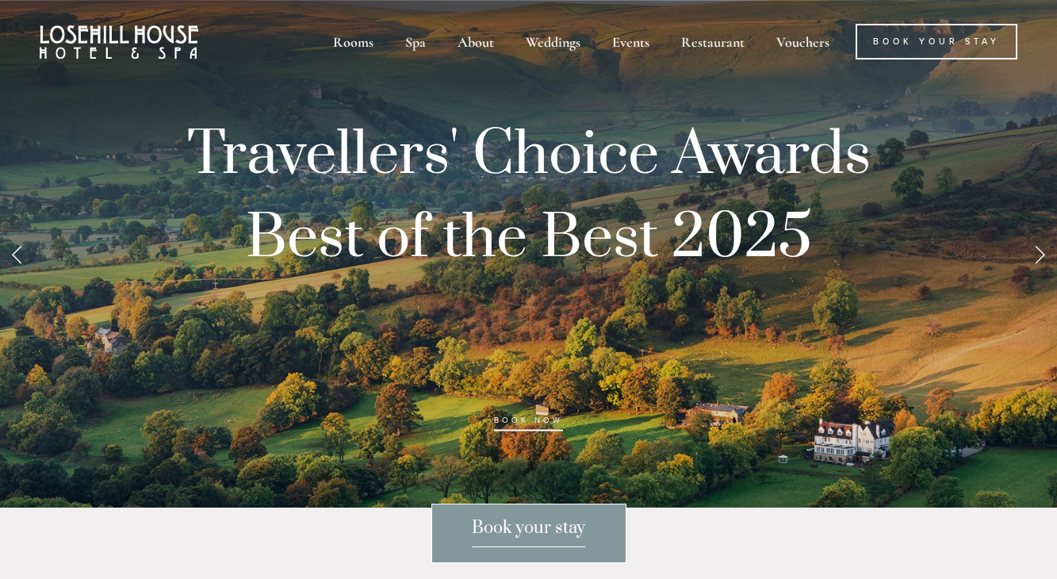
click at [1041, 278] on link "Next Slide" at bounding box center [1039, 254] width 35 height 48
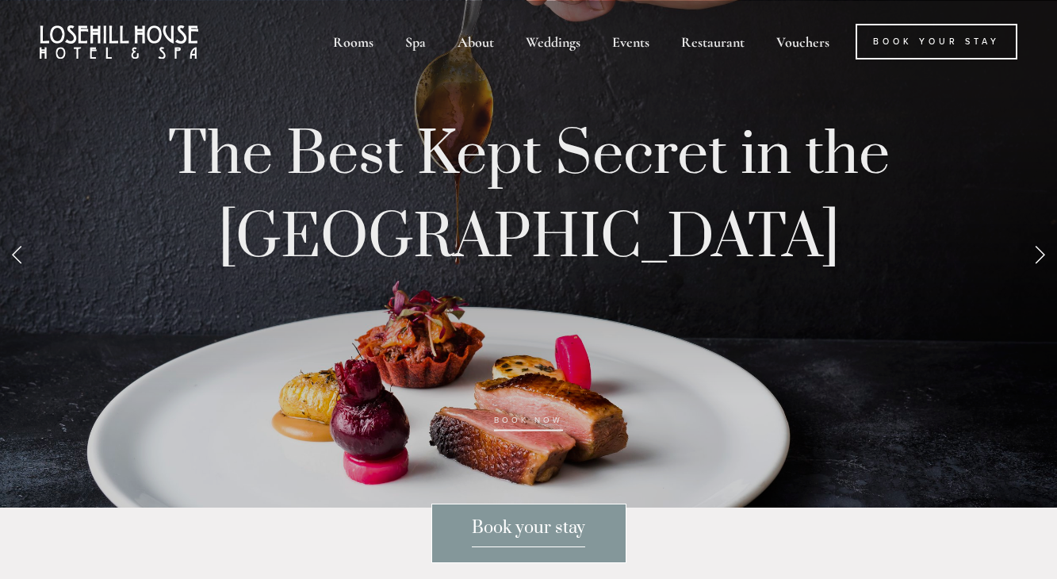
click at [1041, 278] on link "Next Slide" at bounding box center [1039, 254] width 35 height 48
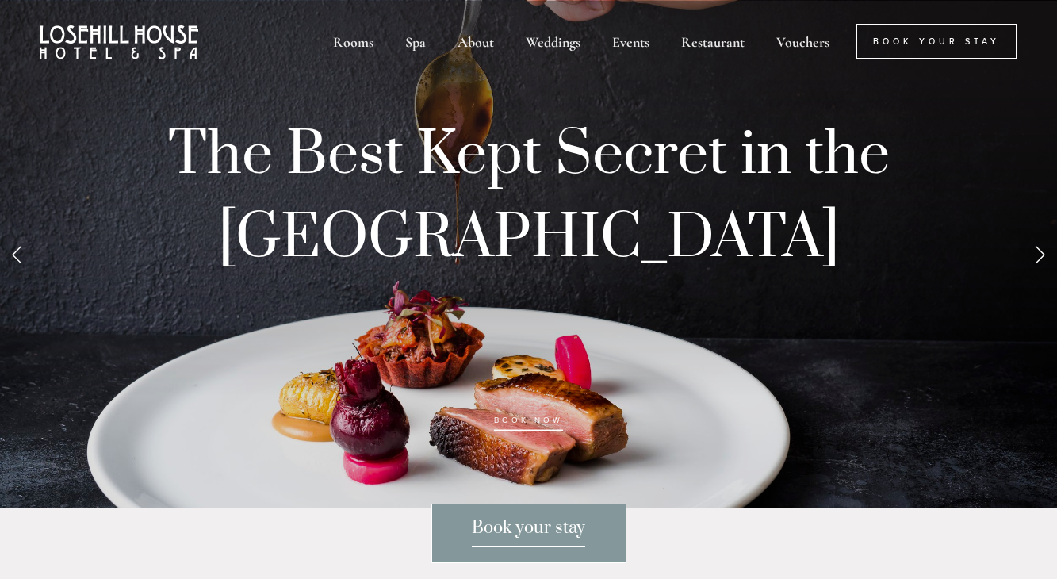
click at [1053, 274] on link "Next Slide" at bounding box center [1039, 254] width 35 height 48
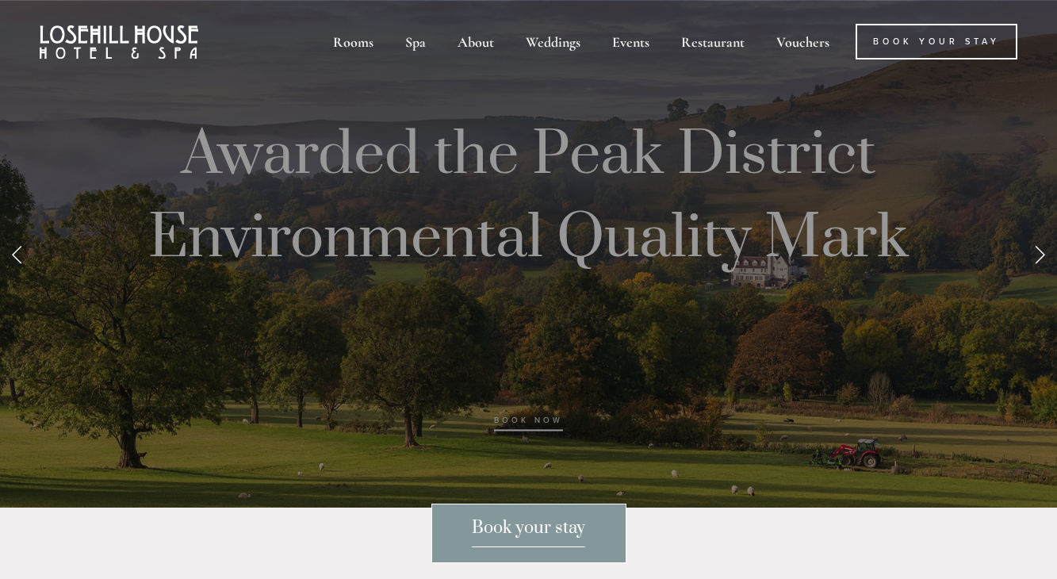
click at [1039, 276] on link "Next Slide" at bounding box center [1039, 254] width 35 height 48
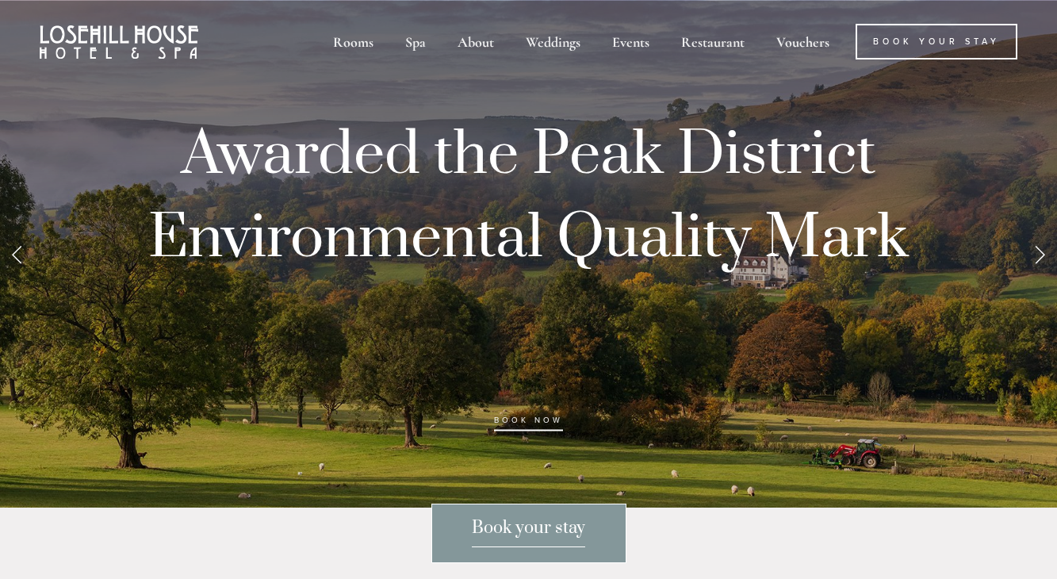
click at [1039, 276] on link "Next Slide" at bounding box center [1039, 254] width 35 height 48
click at [1041, 278] on link "Next Slide" at bounding box center [1039, 254] width 35 height 48
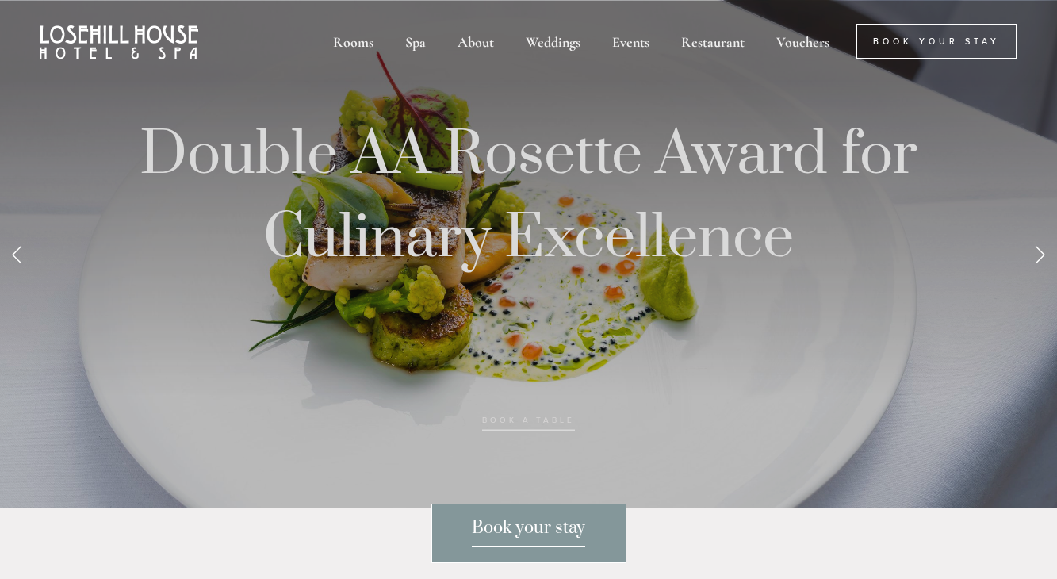
click at [1041, 278] on link "Next Slide" at bounding box center [1039, 254] width 35 height 48
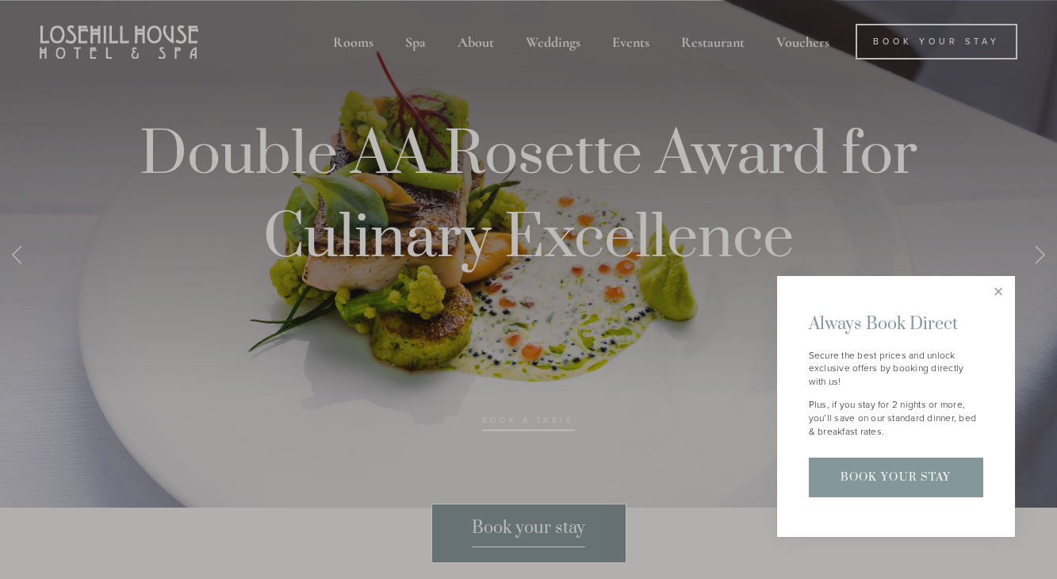
click at [420, 40] on div at bounding box center [528, 289] width 1057 height 579
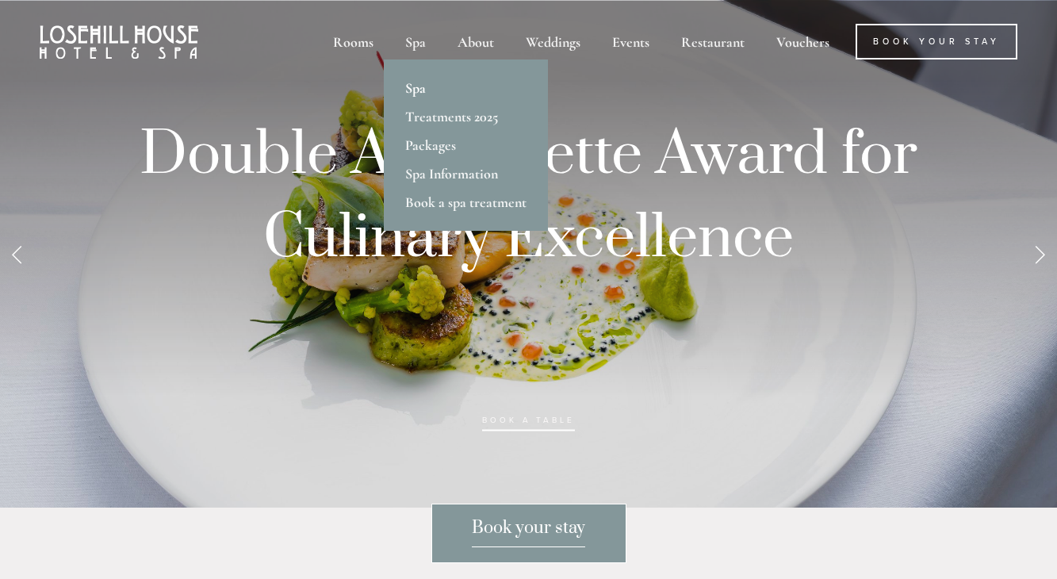
click at [416, 88] on link "Spa" at bounding box center [466, 88] width 164 height 29
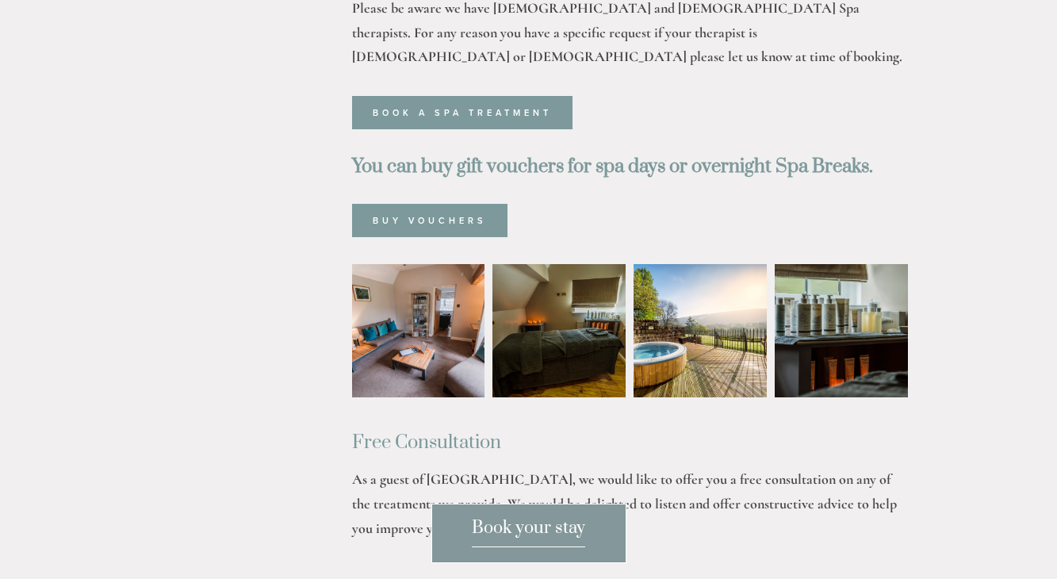
scroll to position [941, 0]
click at [528, 535] on span "Book your stay" at bounding box center [528, 532] width 113 height 30
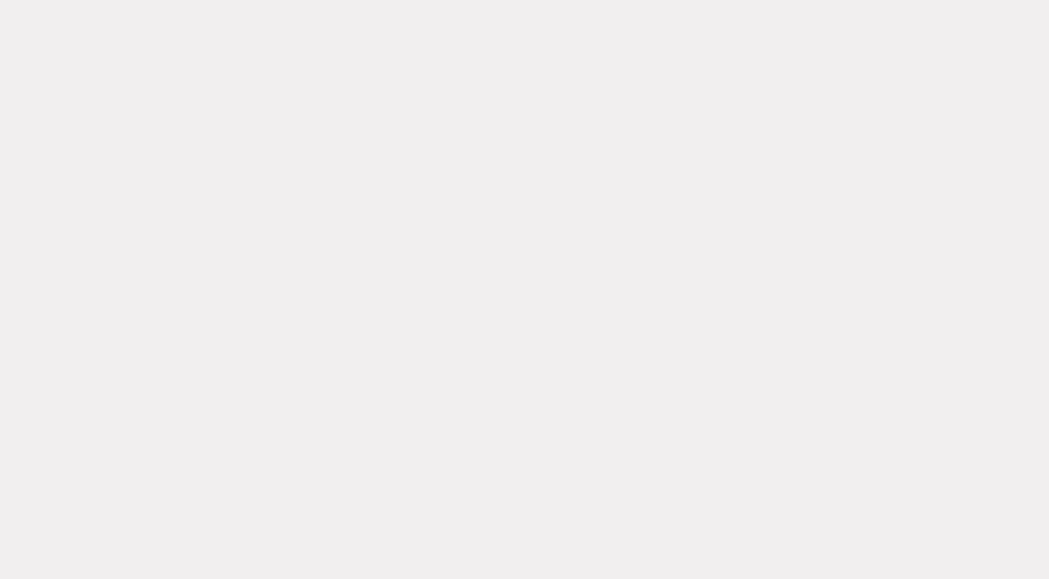
scroll to position [516, 0]
